Goal: Task Accomplishment & Management: Manage account settings

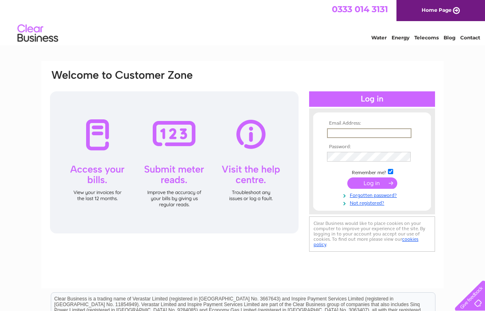
type input "Vernerjay@aol.com"
click at [372, 184] on input "submit" at bounding box center [372, 182] width 50 height 11
click at [371, 186] on input "submit" at bounding box center [372, 182] width 50 height 11
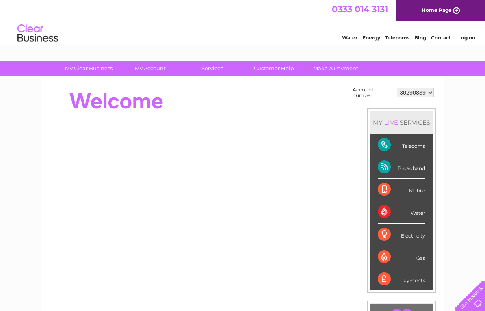
click at [409, 169] on div "Broadband" at bounding box center [402, 167] width 48 height 22
click at [383, 170] on div "Broadband" at bounding box center [402, 167] width 48 height 22
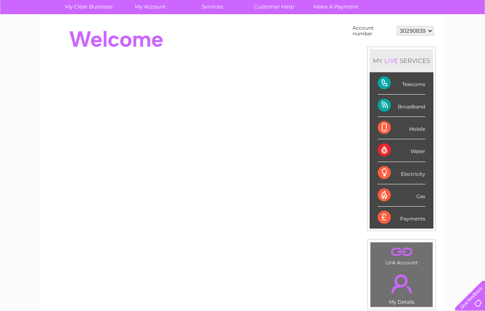
scroll to position [61, 0]
click at [384, 86] on div "Telecoms" at bounding box center [402, 84] width 48 height 22
click at [385, 110] on div "Broadband" at bounding box center [402, 106] width 48 height 22
click at [419, 111] on div "Broadband" at bounding box center [402, 106] width 48 height 22
click at [415, 110] on div "Broadband" at bounding box center [402, 106] width 48 height 22
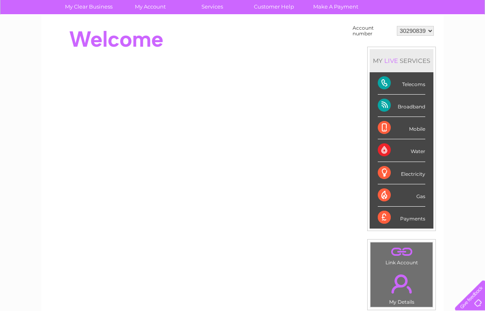
click at [411, 112] on div "Broadband" at bounding box center [402, 106] width 48 height 22
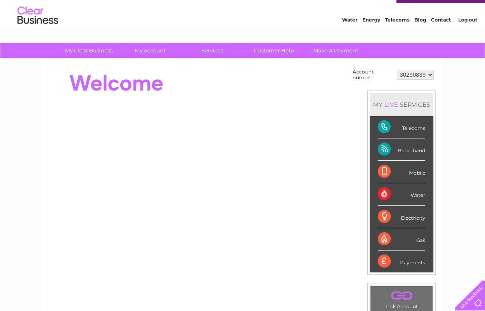
scroll to position [0, 0]
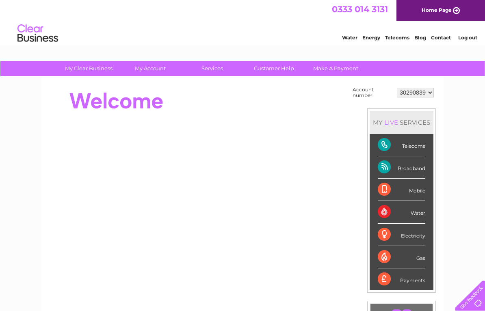
click at [439, 14] on link "Home Page" at bounding box center [440, 10] width 89 height 21
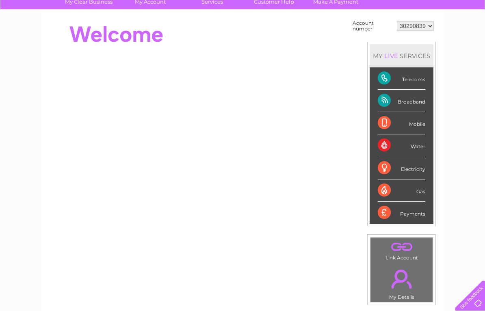
scroll to position [62, 0]
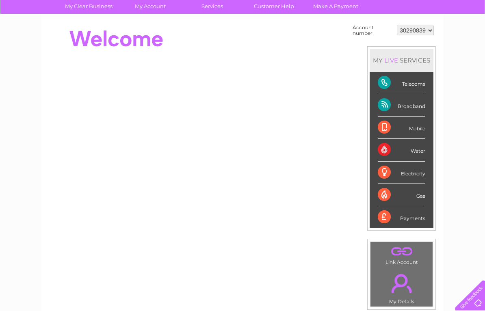
click at [389, 109] on div "Broadband" at bounding box center [402, 106] width 48 height 22
click at [417, 109] on div "Broadband" at bounding box center [402, 106] width 48 height 22
click at [410, 109] on div "Broadband" at bounding box center [402, 106] width 48 height 22
click at [388, 105] on div "Broadband" at bounding box center [402, 106] width 48 height 22
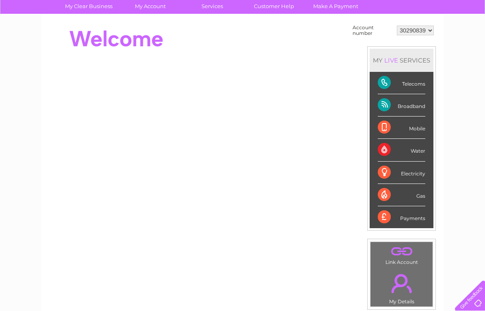
click at [399, 288] on link "." at bounding box center [401, 283] width 58 height 28
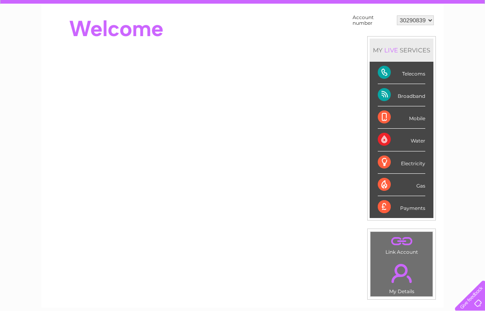
click at [406, 99] on div "Broadband" at bounding box center [402, 95] width 48 height 22
click at [387, 97] on div "Broadband" at bounding box center [402, 95] width 48 height 22
click at [420, 97] on div "Broadband" at bounding box center [402, 95] width 48 height 22
click at [385, 94] on div "Broadband" at bounding box center [402, 95] width 48 height 22
click at [419, 102] on div "Broadband" at bounding box center [402, 95] width 48 height 22
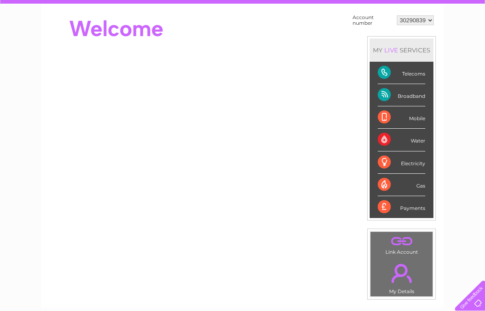
click at [419, 74] on div "Telecoms" at bounding box center [402, 73] width 48 height 22
click at [386, 80] on div "Telecoms" at bounding box center [402, 73] width 48 height 22
click at [424, 69] on div "Telecoms" at bounding box center [402, 73] width 48 height 22
click at [386, 119] on div "Mobile" at bounding box center [402, 117] width 48 height 22
click at [418, 117] on div "Mobile" at bounding box center [402, 117] width 48 height 22
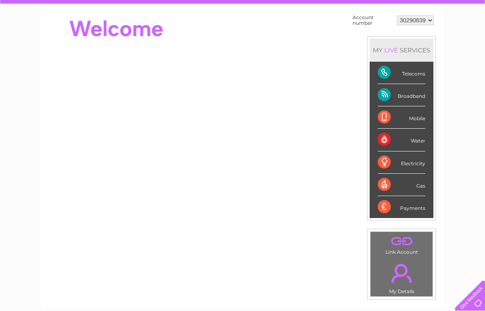
click at [388, 140] on div "Water" at bounding box center [402, 140] width 48 height 22
click at [422, 139] on div "Water" at bounding box center [402, 140] width 48 height 22
click at [386, 162] on div "Electricity" at bounding box center [402, 162] width 48 height 22
click at [422, 162] on div "Electricity" at bounding box center [402, 162] width 48 height 22
click at [387, 187] on div "Gas" at bounding box center [402, 185] width 48 height 22
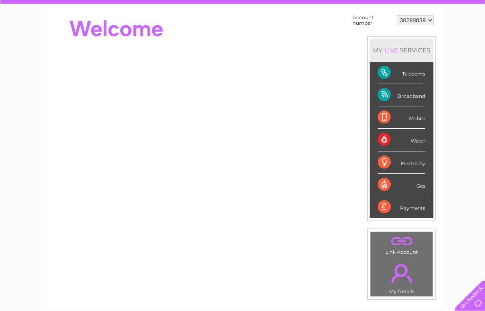
click at [423, 189] on div "Gas" at bounding box center [402, 185] width 48 height 22
click at [387, 208] on div "Payments" at bounding box center [402, 207] width 48 height 22
click at [421, 207] on div "Payments" at bounding box center [402, 207] width 48 height 22
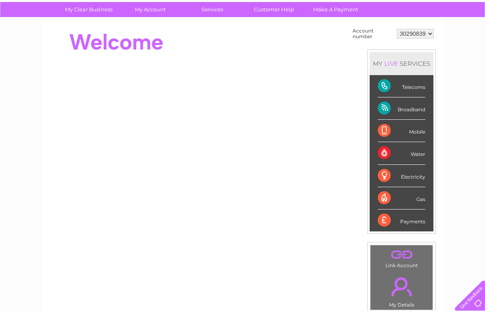
scroll to position [0, 0]
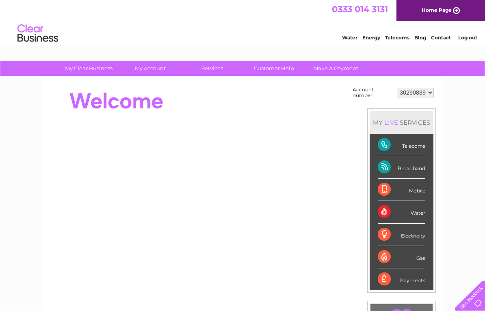
click at [470, 41] on link "Log out" at bounding box center [467, 38] width 19 height 6
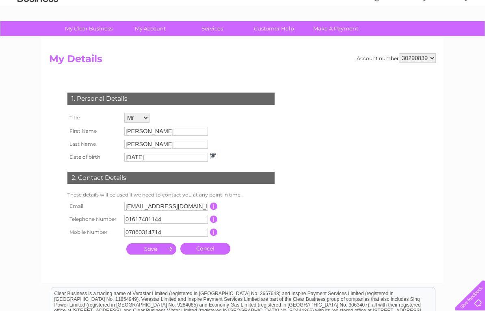
scroll to position [40, 0]
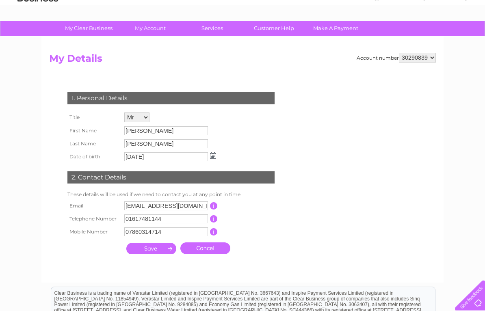
click at [212, 159] on img at bounding box center [213, 156] width 6 height 6
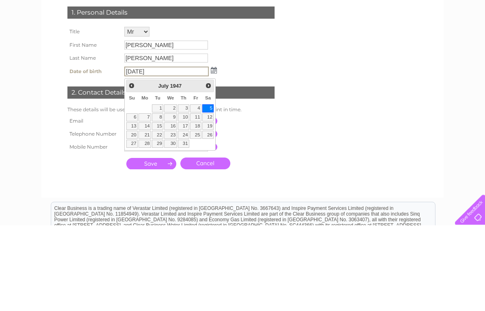
click at [299, 66] on form "Account number 30290839 My Details 1. Personal Details Title Mr Mrs Ms Miss Dr …" at bounding box center [242, 164] width 387 height 223
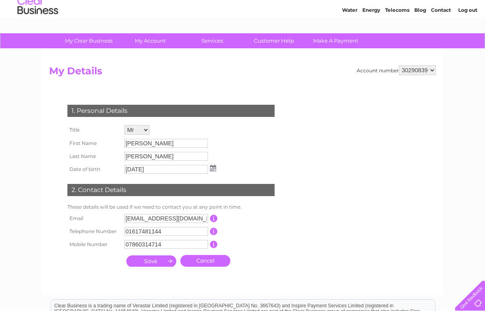
scroll to position [0, 0]
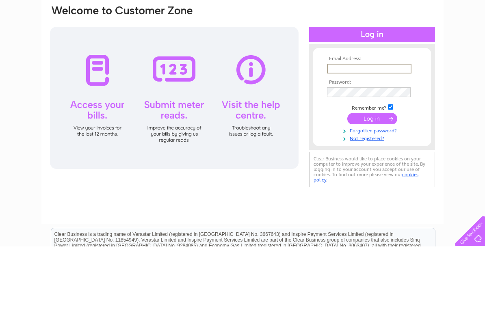
scroll to position [65, 0]
